Goal: Navigation & Orientation: Go to known website

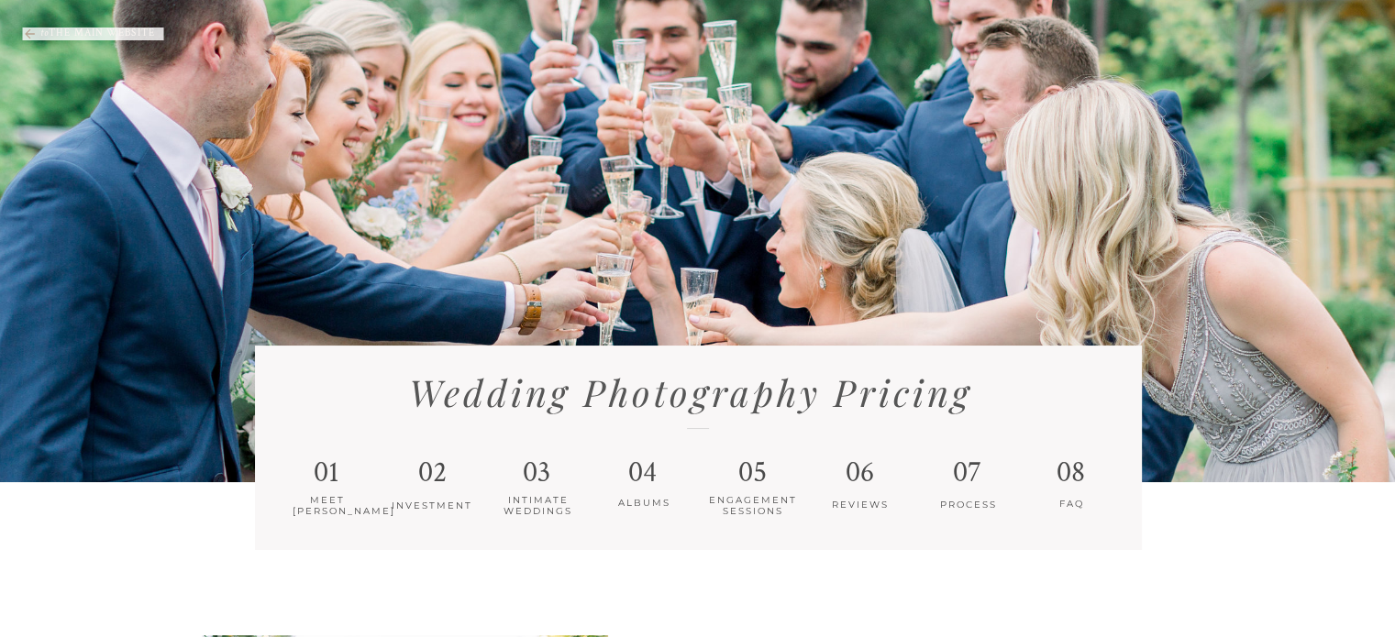
click at [96, 26] on p "to THE MAIN WEBSITE" at bounding box center [120, 30] width 160 height 15
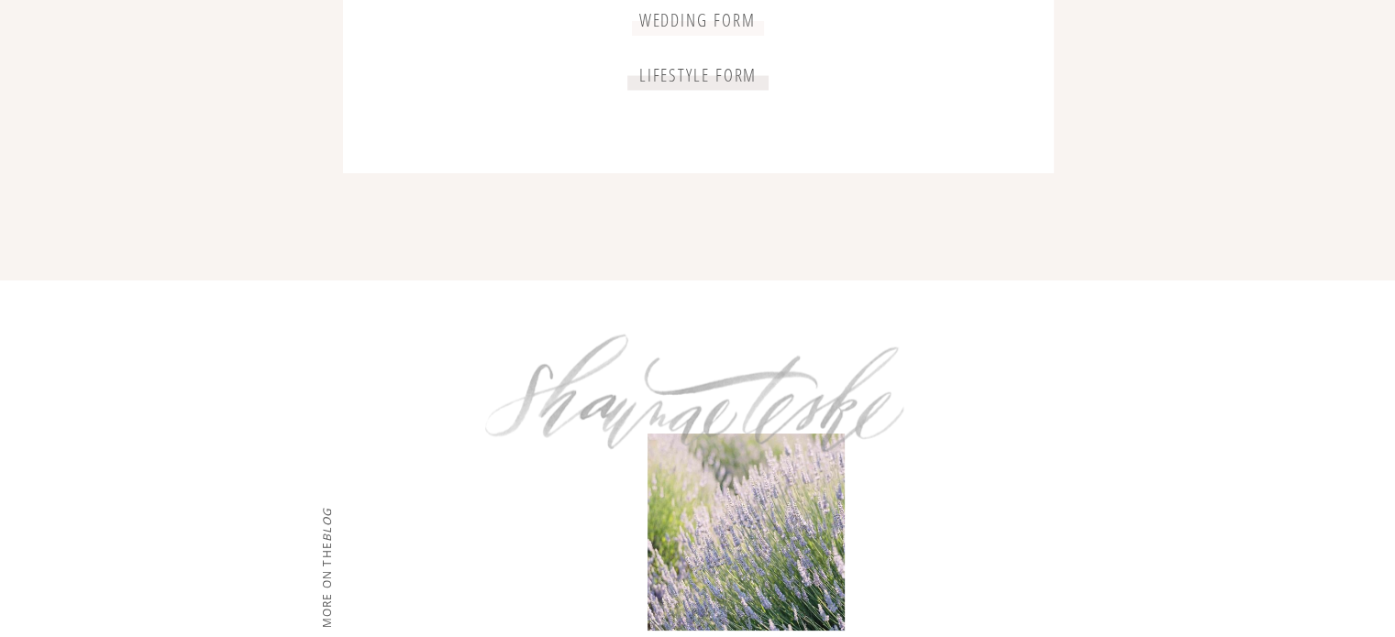
scroll to position [3866, 0]
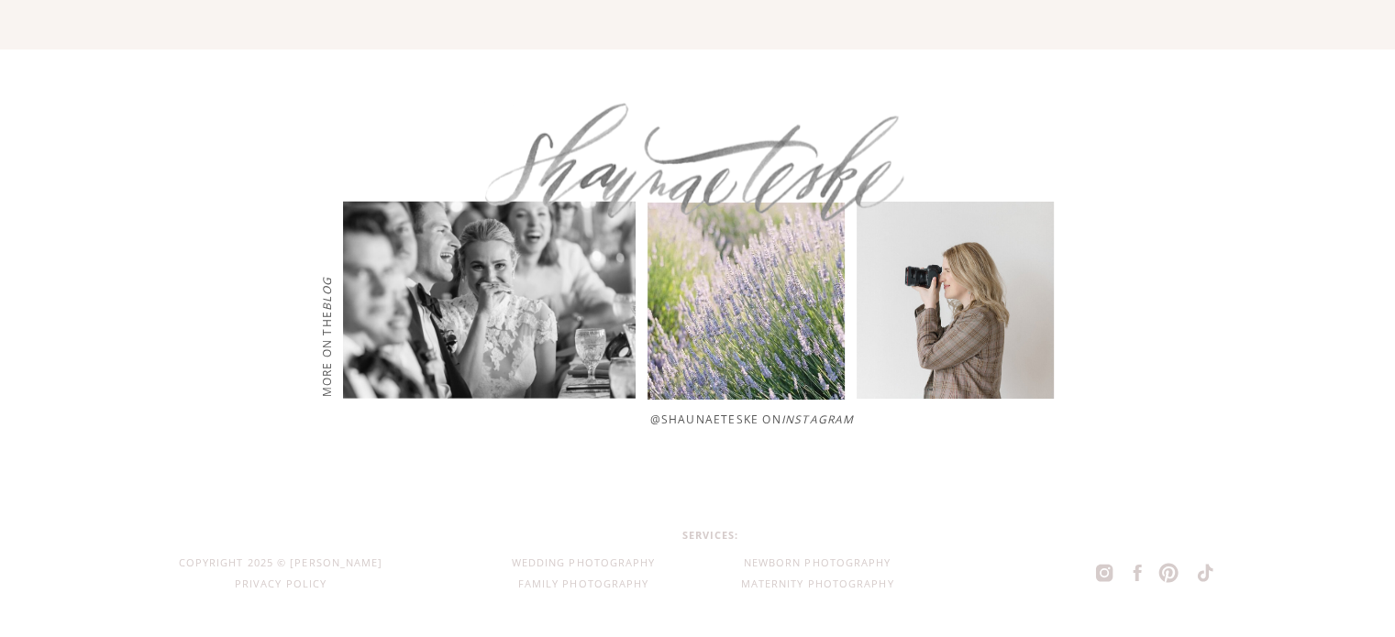
click at [833, 424] on icon "Instagram" at bounding box center [817, 420] width 73 height 16
